Goal: Communication & Community: Answer question/provide support

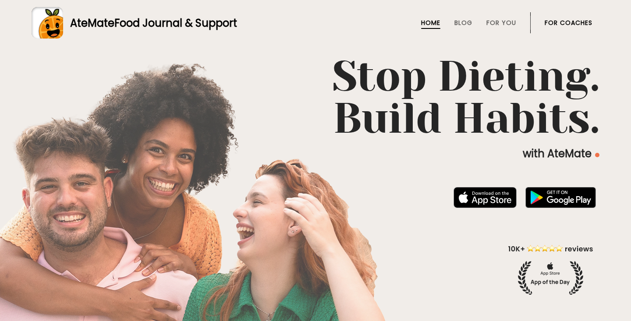
click at [554, 22] on link "For Coaches" at bounding box center [569, 22] width 48 height 7
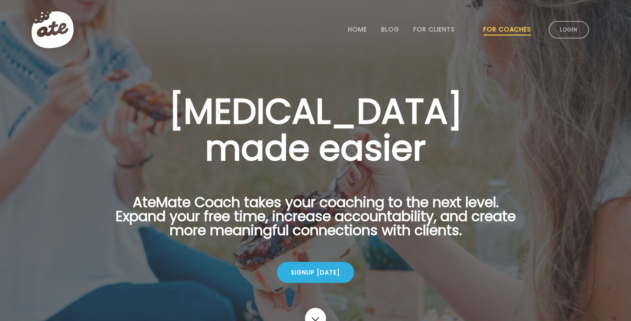
click at [546, 32] on li "Login" at bounding box center [568, 30] width 47 height 39
click at [553, 32] on link "Login" at bounding box center [569, 30] width 40 height 18
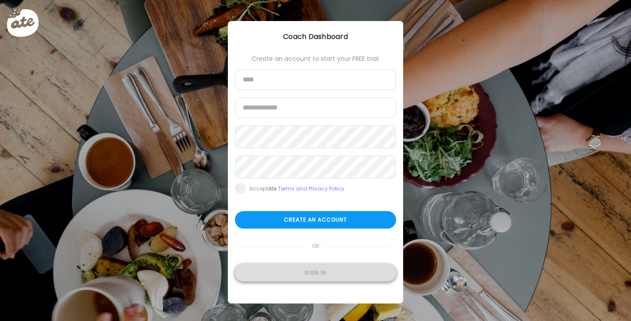
click at [286, 273] on div "Sign in" at bounding box center [315, 273] width 161 height 18
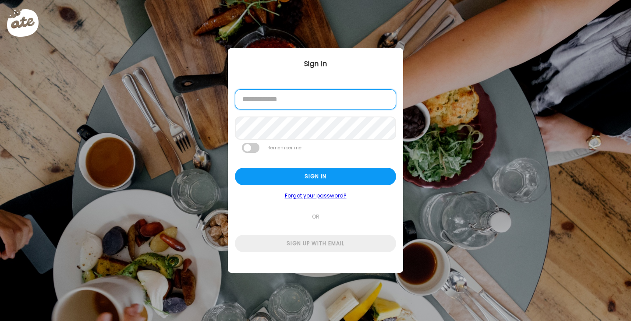
type input "**********"
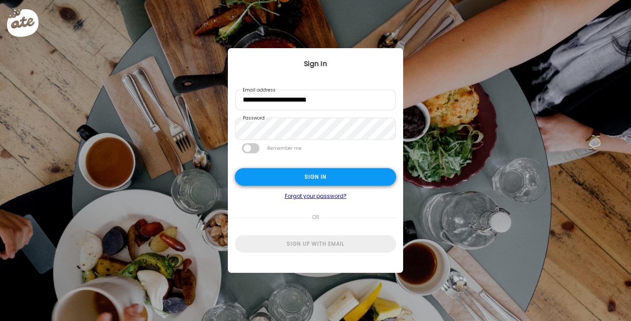
click at [300, 175] on div "Sign in" at bounding box center [315, 177] width 161 height 18
type input "**********"
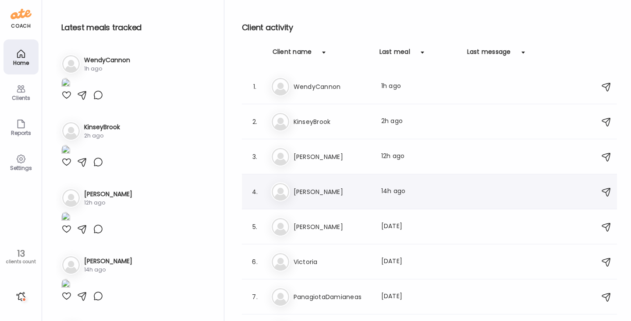
click at [324, 202] on div "4. Fr [PERSON_NAME] Last meal: 14h ago" at bounding box center [429, 191] width 375 height 35
click at [313, 189] on h3 "[PERSON_NAME]" at bounding box center [332, 192] width 77 height 11
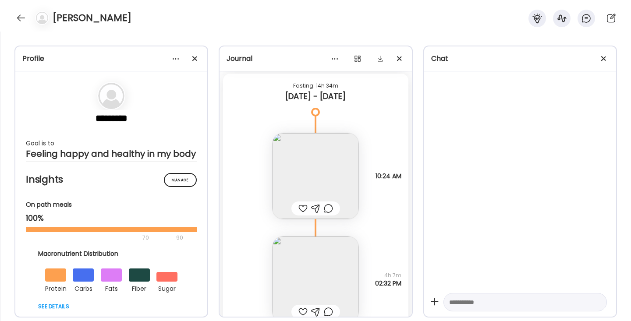
scroll to position [13702, 0]
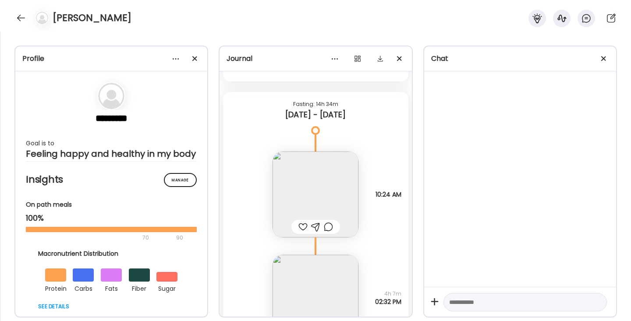
click at [312, 182] on img at bounding box center [316, 195] width 86 height 86
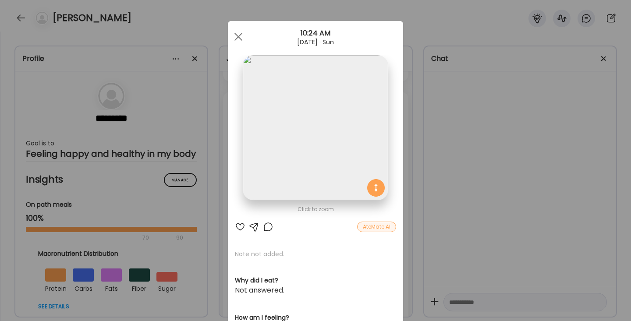
click at [239, 230] on div at bounding box center [240, 227] width 11 height 11
click at [269, 225] on div at bounding box center [268, 227] width 11 height 11
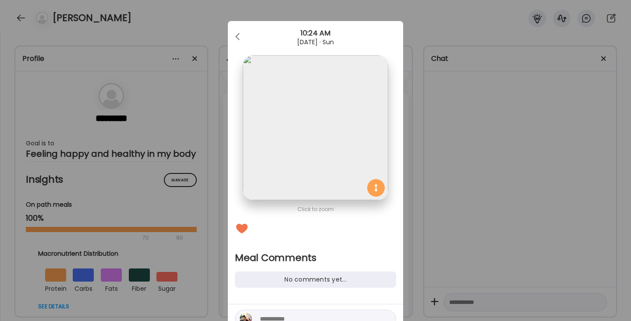
scroll to position [31, 0]
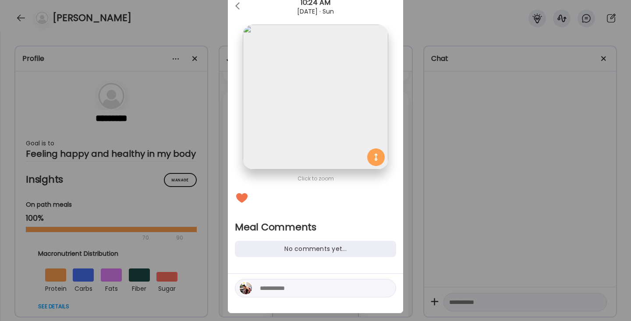
click at [285, 299] on div at bounding box center [315, 293] width 175 height 39
click at [279, 291] on textarea at bounding box center [319, 288] width 118 height 11
type textarea "**********"
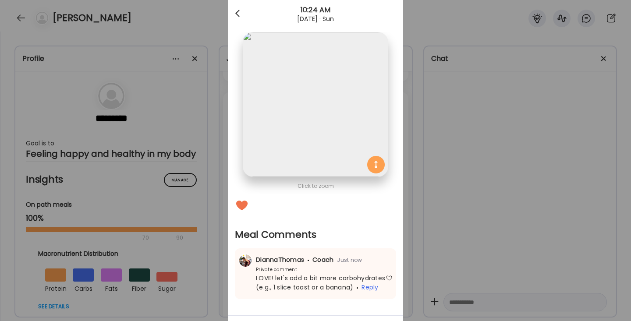
scroll to position [23, 0]
click at [241, 10] on div at bounding box center [239, 14] width 18 height 18
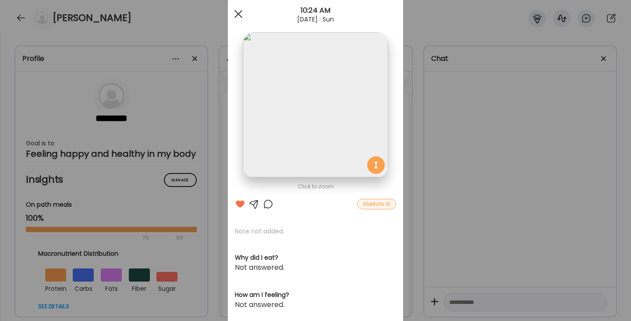
click at [242, 11] on div at bounding box center [239, 14] width 18 height 18
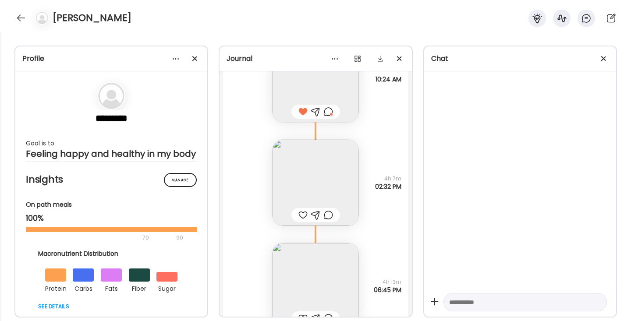
scroll to position [13818, 0]
click at [298, 170] on img at bounding box center [316, 182] width 86 height 86
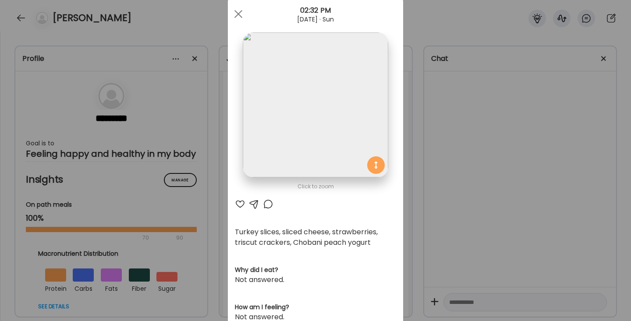
click at [238, 204] on div at bounding box center [240, 204] width 11 height 11
click at [268, 205] on div at bounding box center [268, 204] width 11 height 11
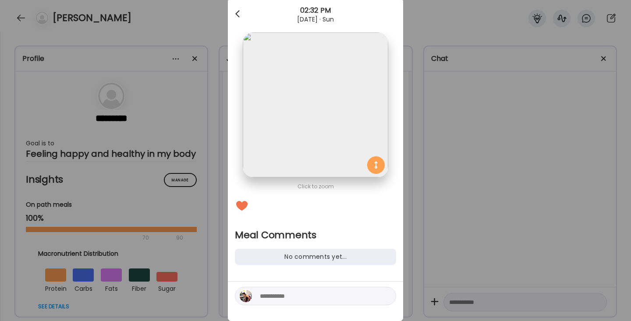
click at [241, 14] on div at bounding box center [239, 14] width 18 height 18
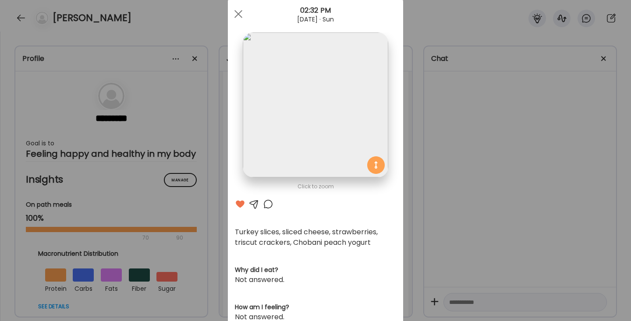
click at [273, 204] on div at bounding box center [268, 204] width 11 height 11
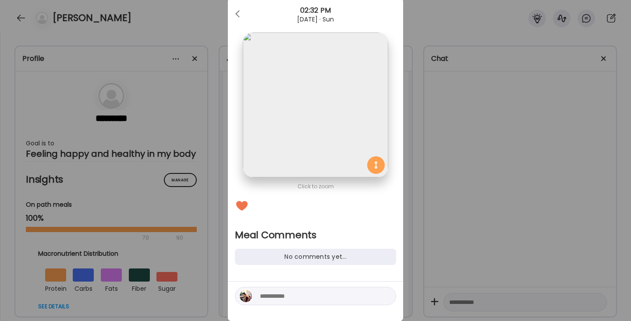
click at [271, 293] on textarea at bounding box center [319, 296] width 118 height 11
type textarea "****"
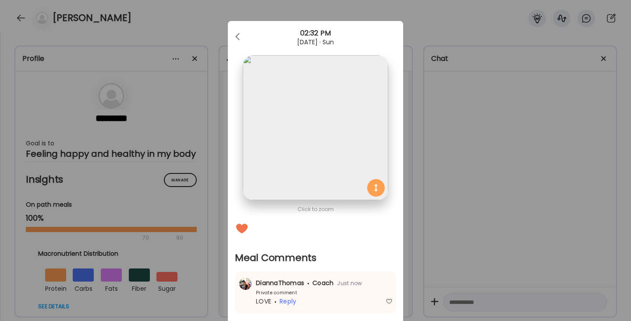
scroll to position [0, 0]
click at [238, 37] on div at bounding box center [239, 37] width 18 height 18
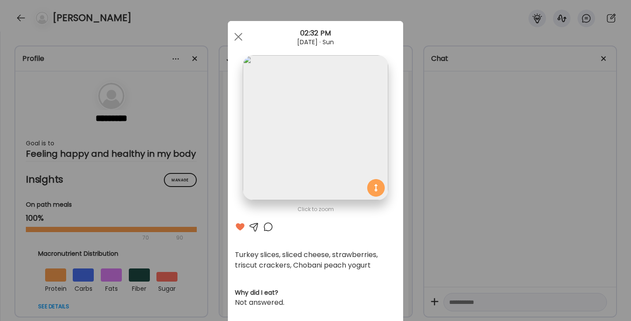
click at [238, 37] on span at bounding box center [238, 37] width 8 height 8
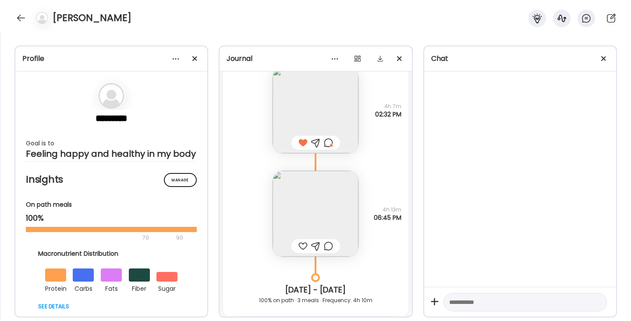
scroll to position [13926, 0]
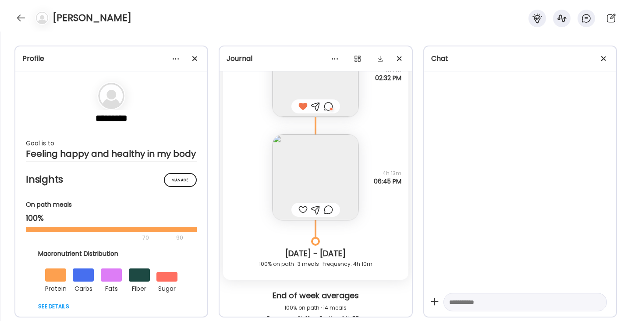
click at [307, 198] on img at bounding box center [316, 178] width 86 height 86
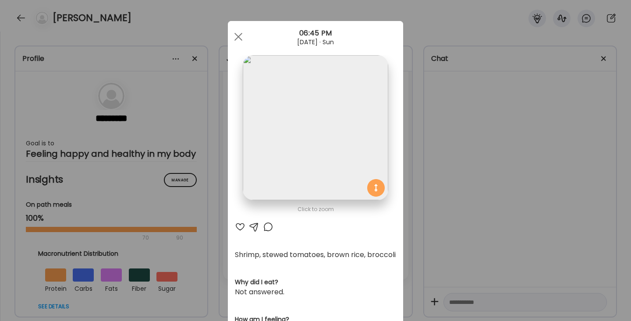
click at [240, 226] on div at bounding box center [240, 227] width 11 height 11
click at [269, 227] on div at bounding box center [268, 227] width 11 height 11
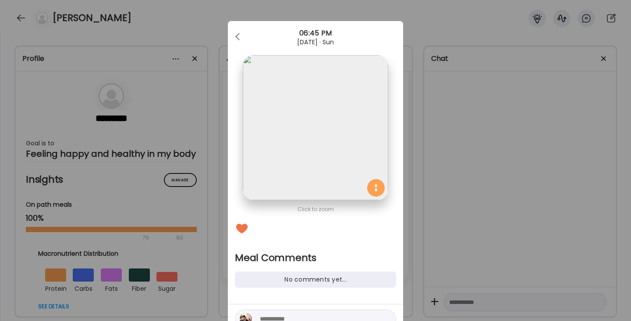
click at [271, 315] on textarea at bounding box center [319, 319] width 118 height 11
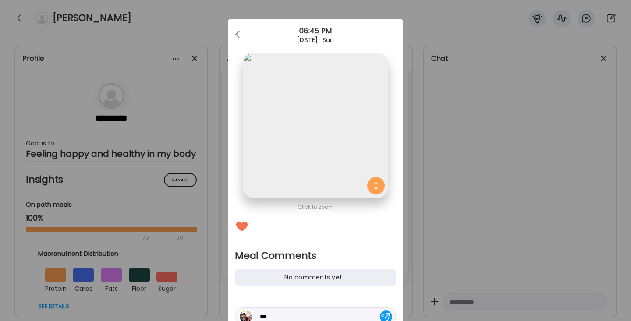
type textarea "****"
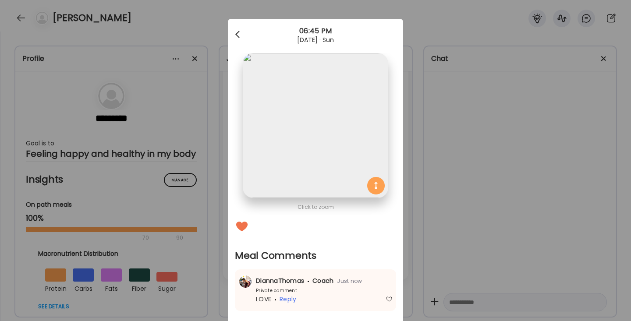
click at [236, 34] on span at bounding box center [237, 33] width 4 height 4
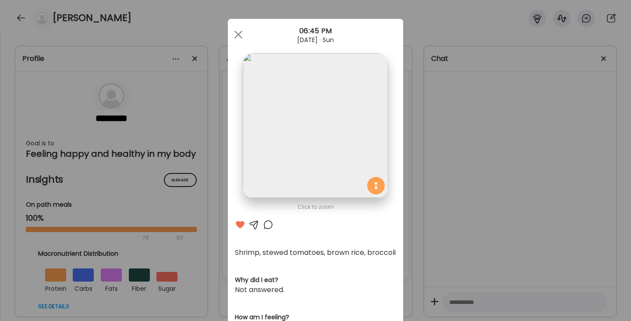
click at [236, 34] on div at bounding box center [239, 35] width 18 height 18
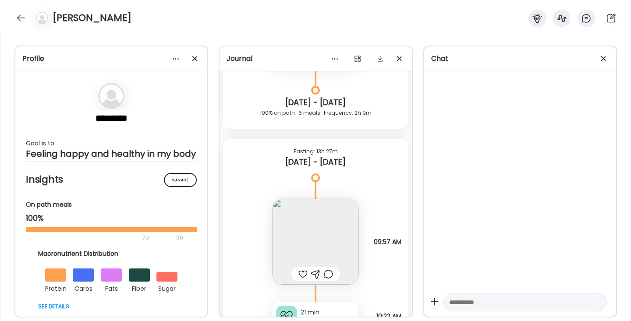
scroll to position [12935, 0]
click at [306, 248] on img at bounding box center [316, 243] width 86 height 86
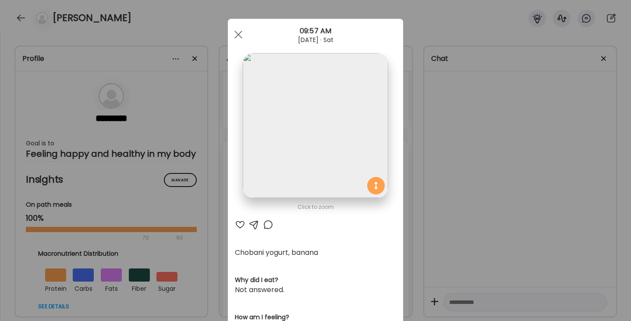
click at [241, 225] on div at bounding box center [240, 225] width 11 height 11
click at [237, 32] on div at bounding box center [239, 35] width 18 height 18
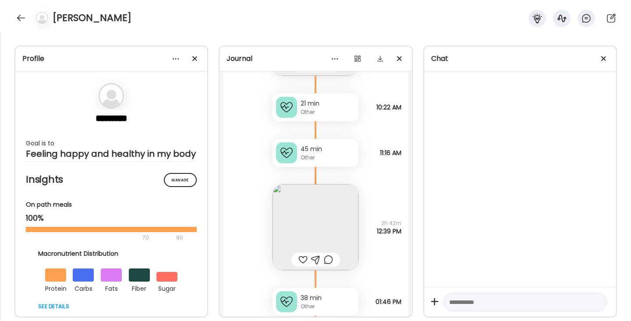
scroll to position [13160, 0]
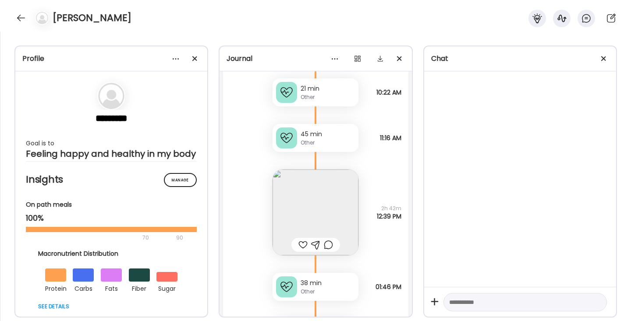
click at [292, 213] on img at bounding box center [316, 213] width 86 height 86
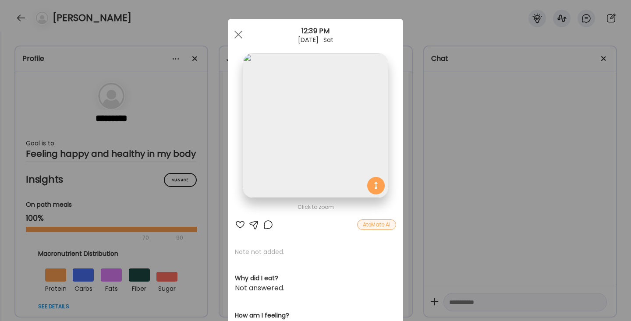
click at [241, 223] on div at bounding box center [240, 225] width 11 height 11
click at [268, 222] on div at bounding box center [268, 225] width 11 height 11
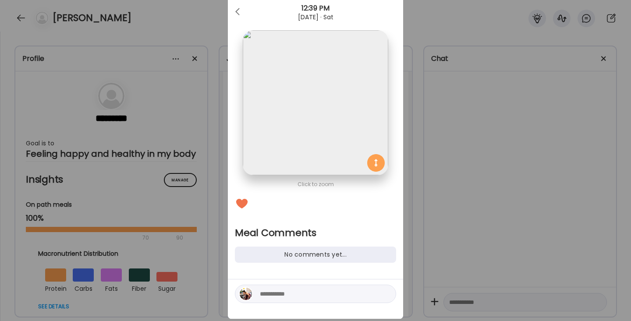
scroll to position [38, 0]
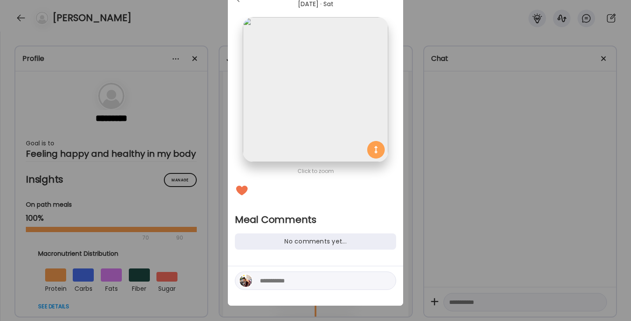
click at [279, 280] on textarea at bounding box center [319, 281] width 118 height 11
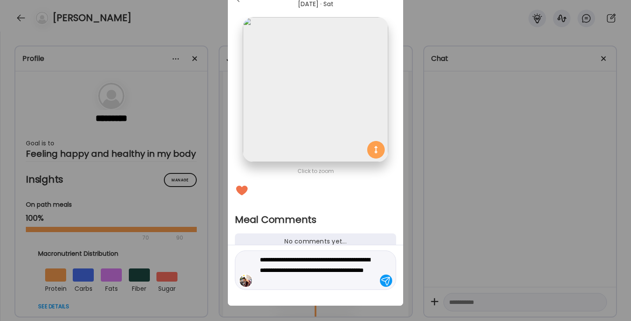
type textarea "**********"
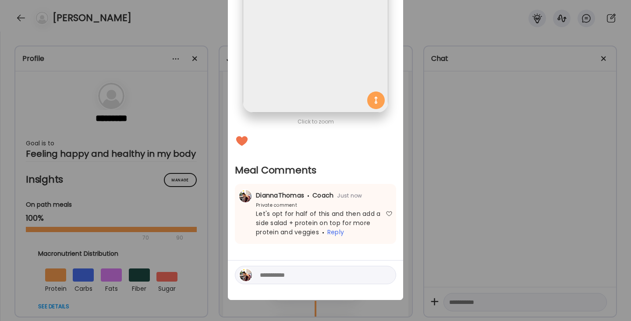
scroll to position [88, 0]
click at [277, 276] on textarea at bounding box center [319, 275] width 118 height 11
type textarea "*"
type textarea "**********"
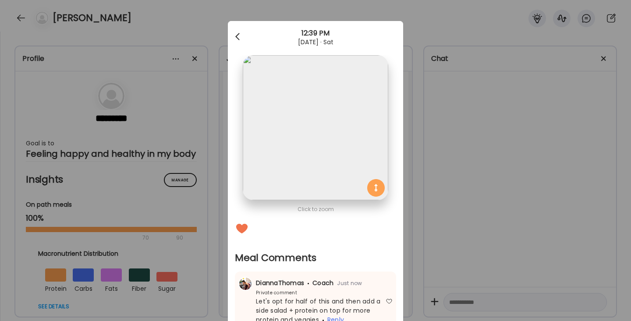
scroll to position [0, 0]
click at [239, 35] on div at bounding box center [239, 37] width 18 height 18
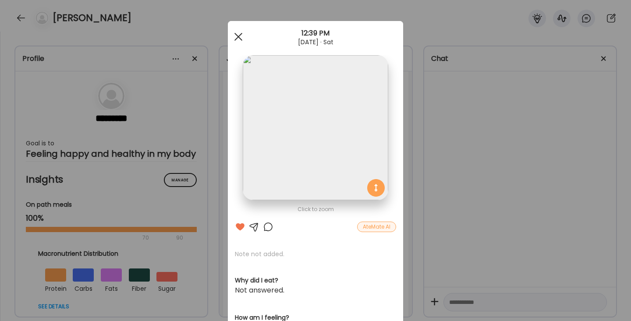
click at [239, 35] on div at bounding box center [239, 37] width 18 height 18
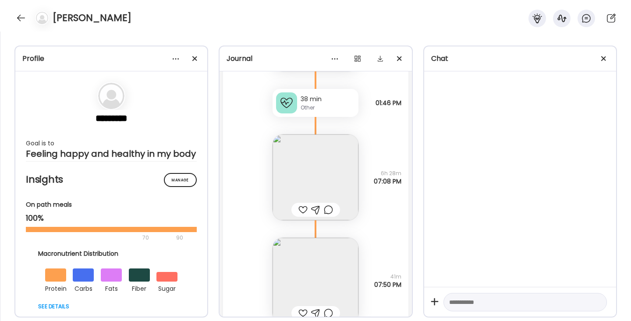
scroll to position [13351, 0]
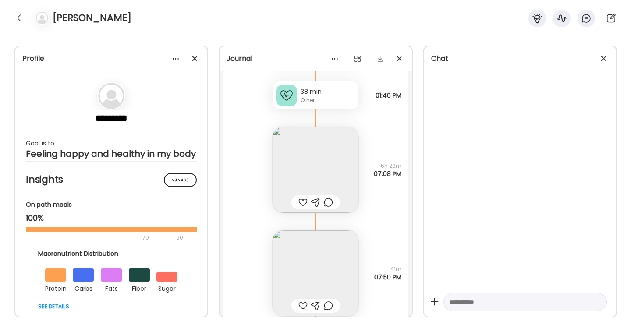
click at [303, 171] on img at bounding box center [316, 170] width 86 height 86
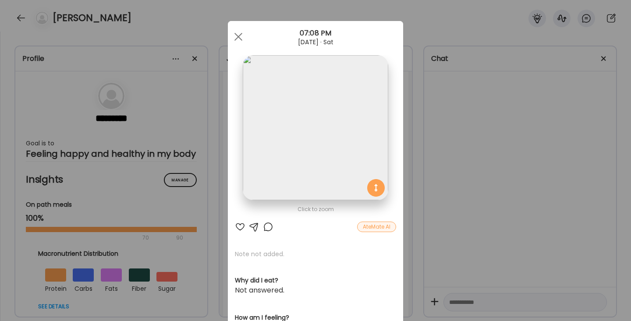
click at [238, 227] on div at bounding box center [240, 227] width 11 height 11
click at [240, 41] on div at bounding box center [239, 37] width 18 height 18
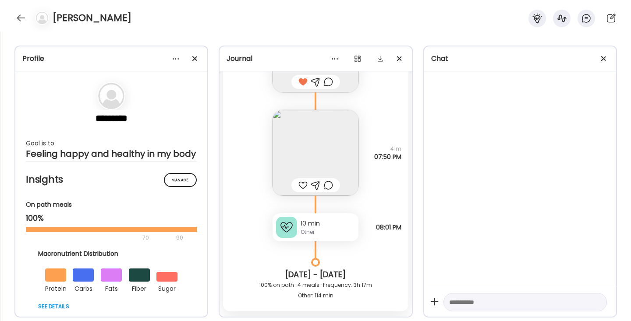
scroll to position [13472, 0]
click at [296, 163] on img at bounding box center [316, 153] width 86 height 86
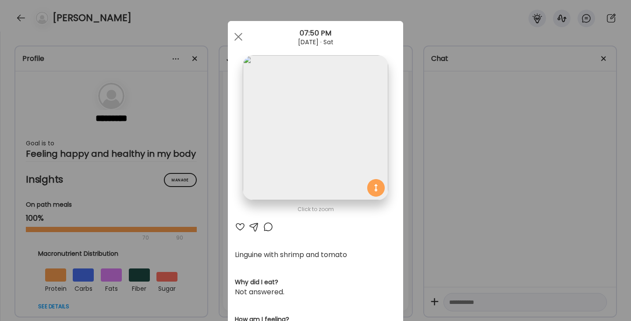
click at [267, 230] on div at bounding box center [268, 227] width 11 height 11
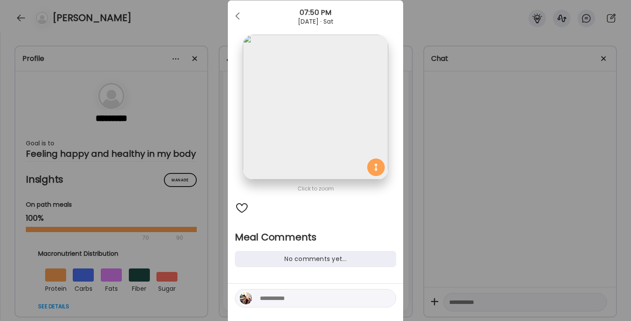
scroll to position [22, 0]
click at [269, 296] on textarea at bounding box center [319, 296] width 118 height 11
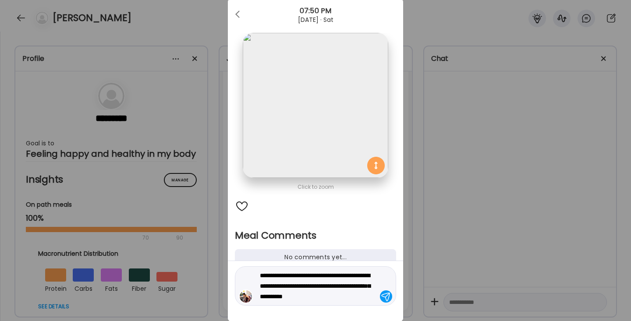
type textarea "**********"
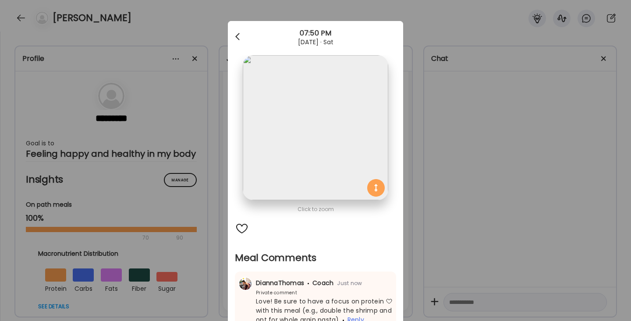
scroll to position [0, 0]
click at [236, 38] on div at bounding box center [239, 37] width 18 height 18
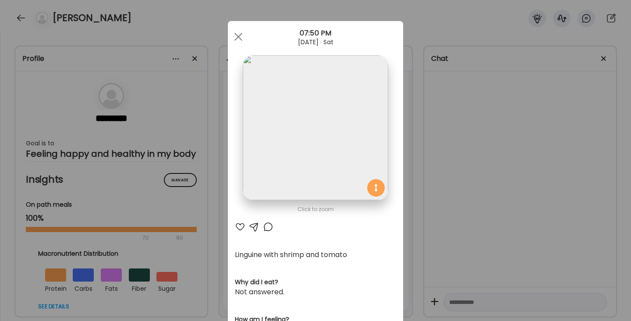
click at [236, 38] on div at bounding box center [239, 37] width 18 height 18
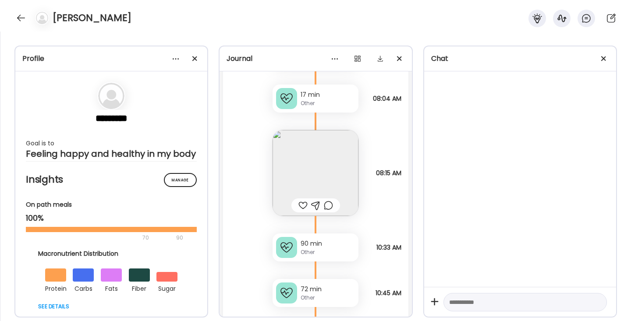
scroll to position [14306, 0]
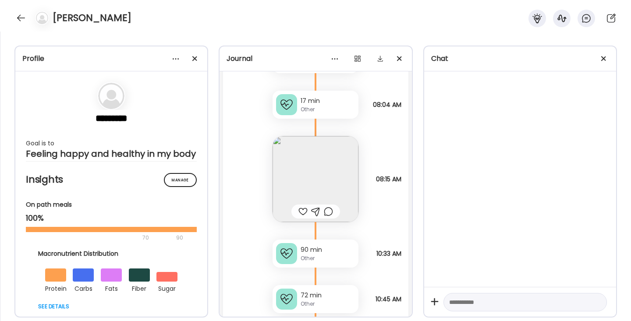
click at [302, 211] on div at bounding box center [302, 211] width 9 height 11
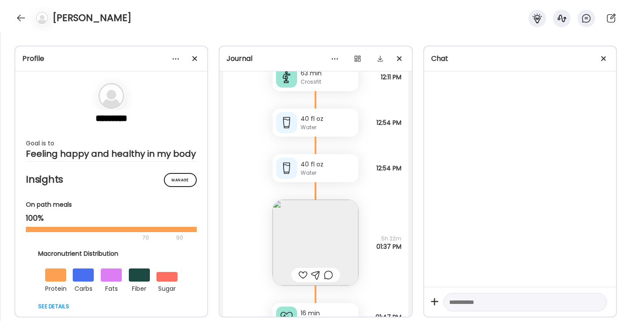
scroll to position [14573, 0]
click at [300, 211] on img at bounding box center [316, 243] width 86 height 86
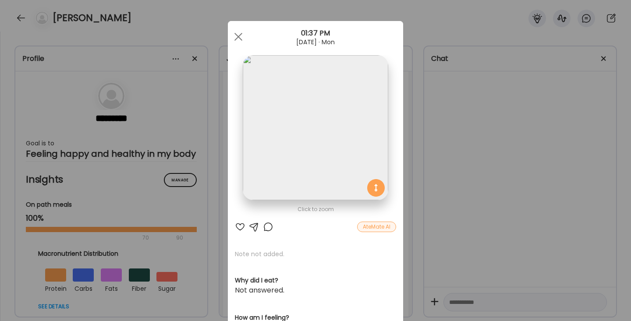
click at [239, 228] on div at bounding box center [240, 227] width 11 height 11
click at [268, 227] on div at bounding box center [268, 227] width 11 height 11
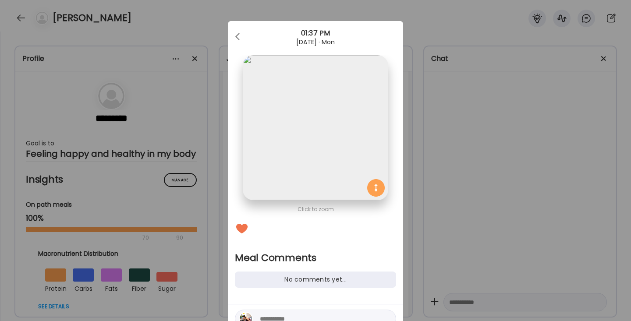
scroll to position [35, 0]
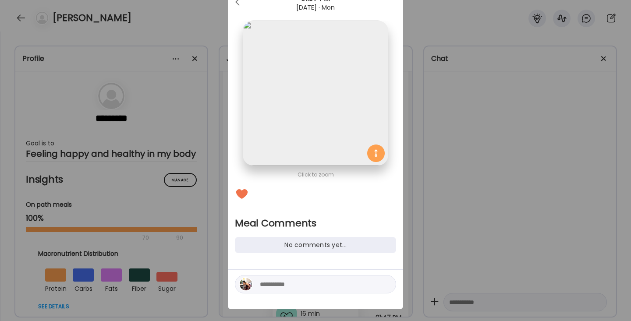
click at [278, 283] on textarea at bounding box center [319, 284] width 118 height 11
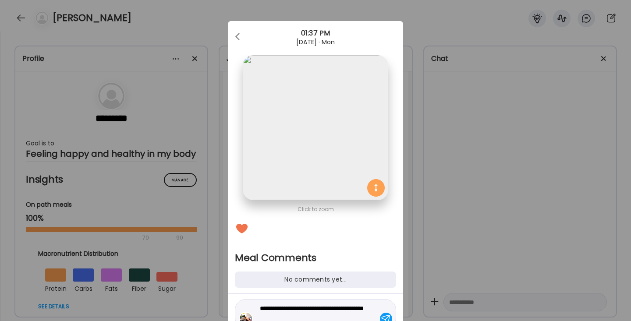
scroll to position [0, 0]
click at [243, 35] on div at bounding box center [239, 37] width 18 height 18
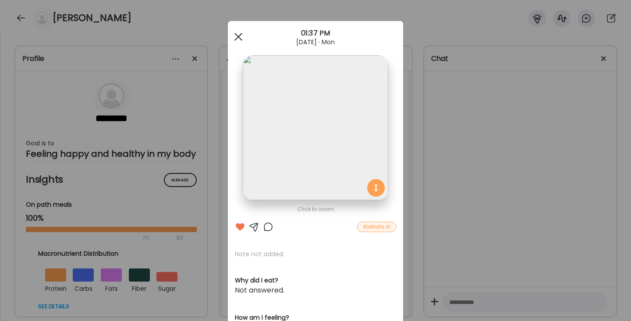
click at [243, 41] on div at bounding box center [239, 37] width 18 height 18
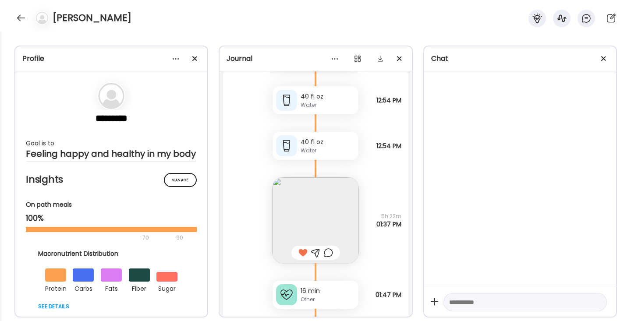
scroll to position [14608, 0]
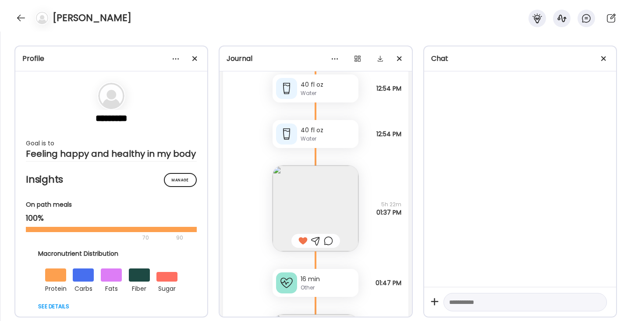
click at [328, 243] on div at bounding box center [328, 241] width 9 height 11
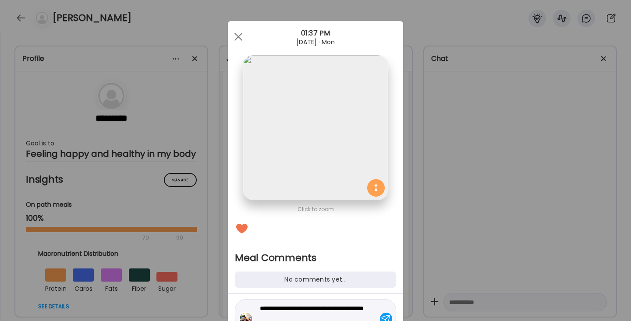
scroll to position [41, 0]
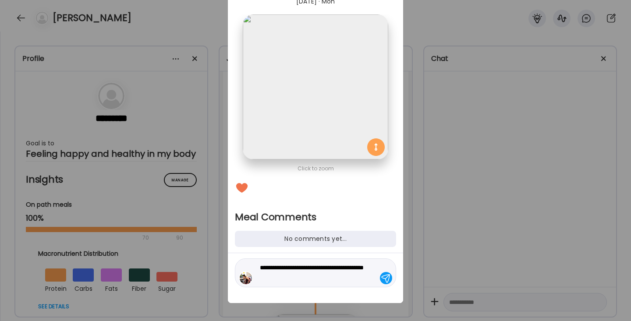
click at [306, 285] on div "**********" at bounding box center [315, 273] width 161 height 29
click at [305, 278] on textarea "**********" at bounding box center [319, 272] width 118 height 21
type textarea "**********"
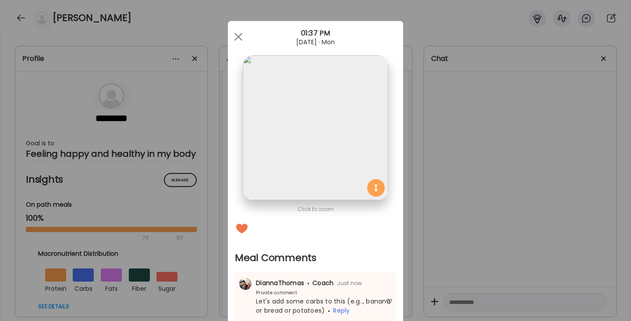
scroll to position [0, 0]
click at [233, 36] on div at bounding box center [239, 37] width 18 height 18
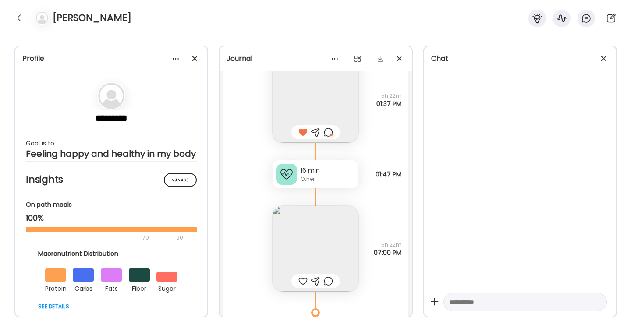
scroll to position [14742, 0]
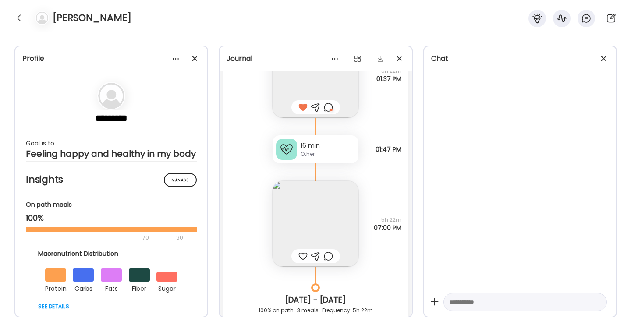
click at [294, 244] on img at bounding box center [316, 224] width 86 height 86
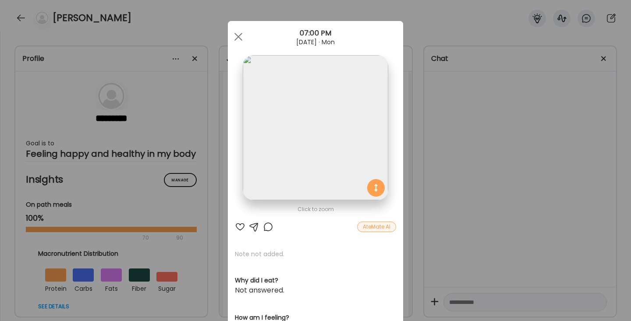
click at [241, 228] on div at bounding box center [240, 227] width 11 height 11
click at [266, 228] on div at bounding box center [268, 227] width 11 height 11
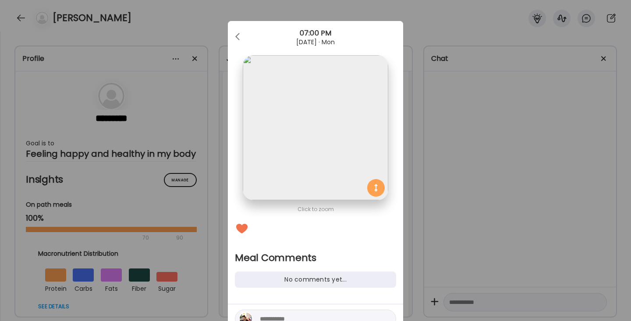
scroll to position [28, 0]
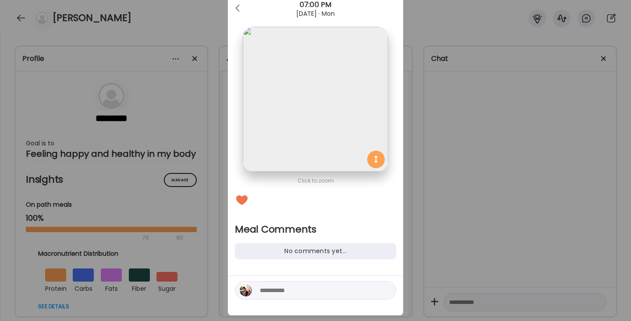
click at [279, 290] on textarea at bounding box center [319, 290] width 118 height 11
type textarea "**********"
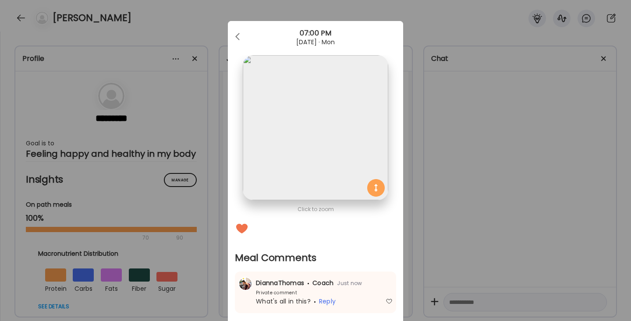
scroll to position [0, 0]
click at [237, 27] on div "Ate Coach Dashboard 07:00 PM [DATE] · Mon" at bounding box center [315, 37] width 175 height 32
click at [237, 36] on span at bounding box center [237, 35] width 4 height 4
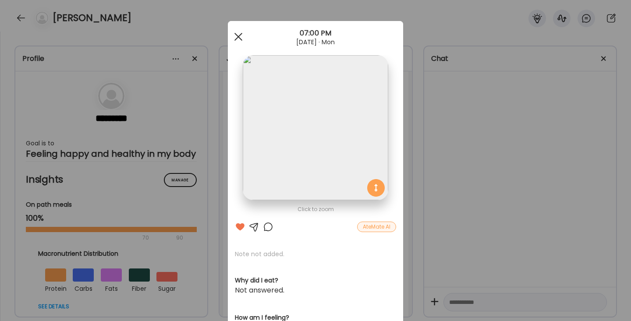
click at [231, 36] on div at bounding box center [239, 37] width 18 height 18
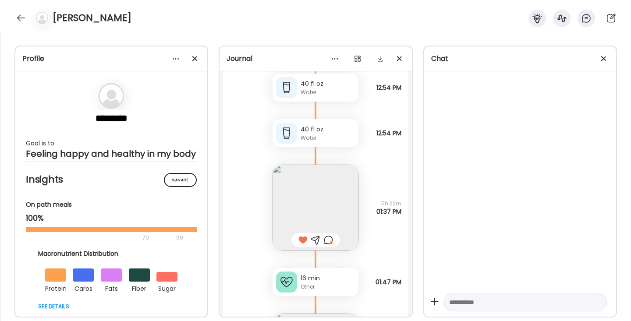
scroll to position [14622, 0]
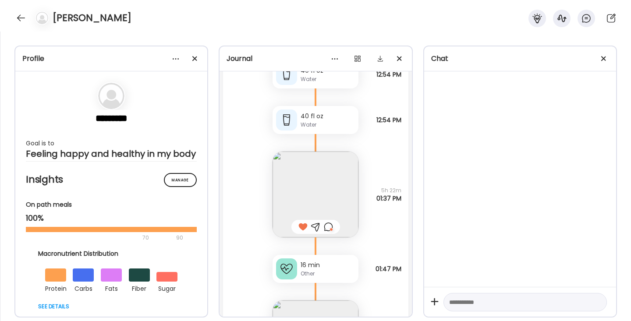
click at [335, 180] on img at bounding box center [316, 195] width 86 height 86
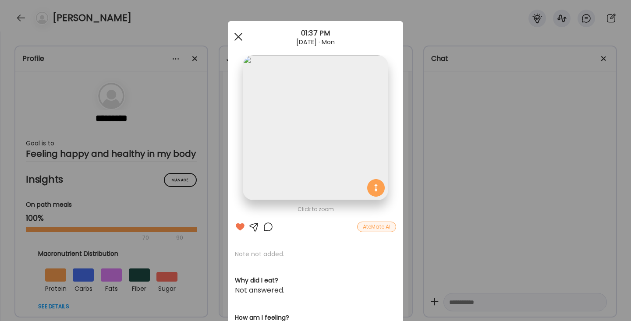
click at [235, 34] on span at bounding box center [238, 37] width 8 height 8
